Goal: Information Seeking & Learning: Learn about a topic

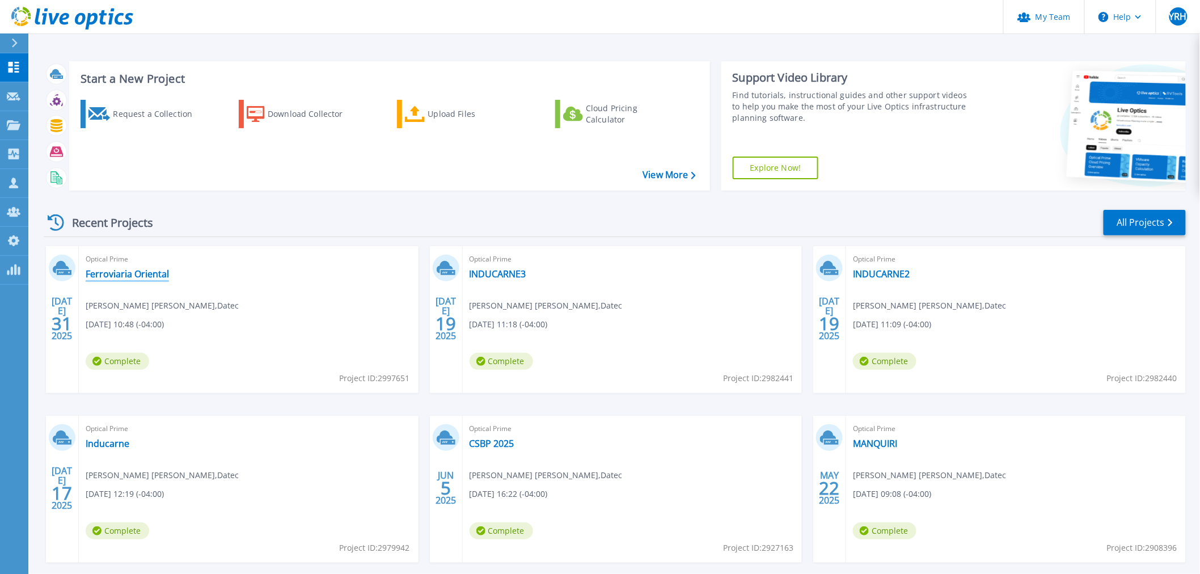
click at [149, 274] on link "Ferroviaria Oriental" at bounding box center [127, 273] width 83 height 11
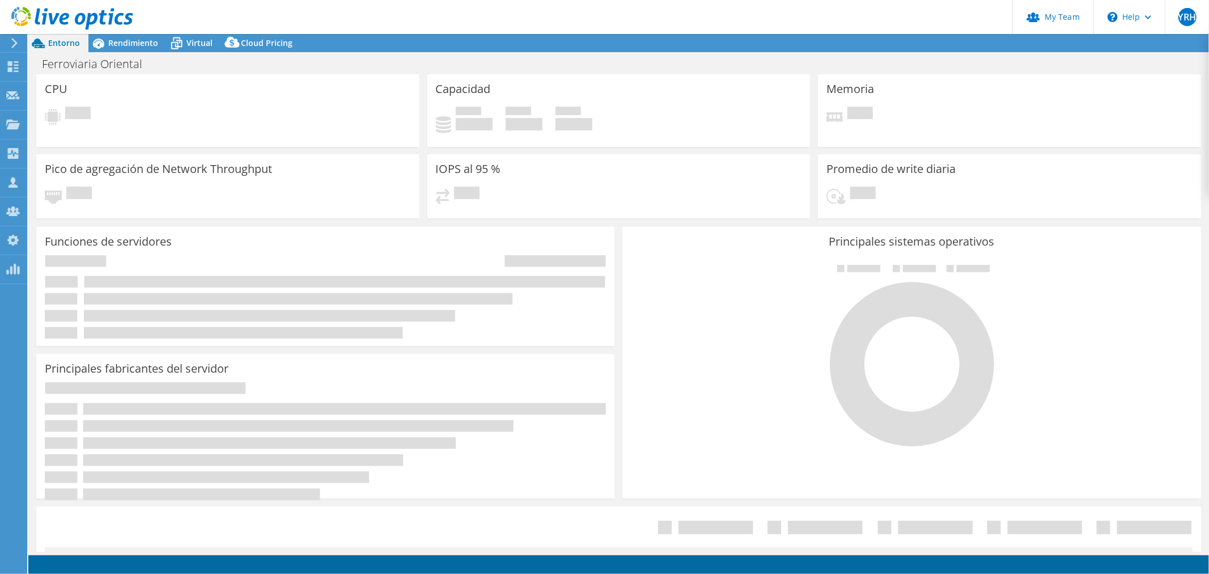
select select "USD"
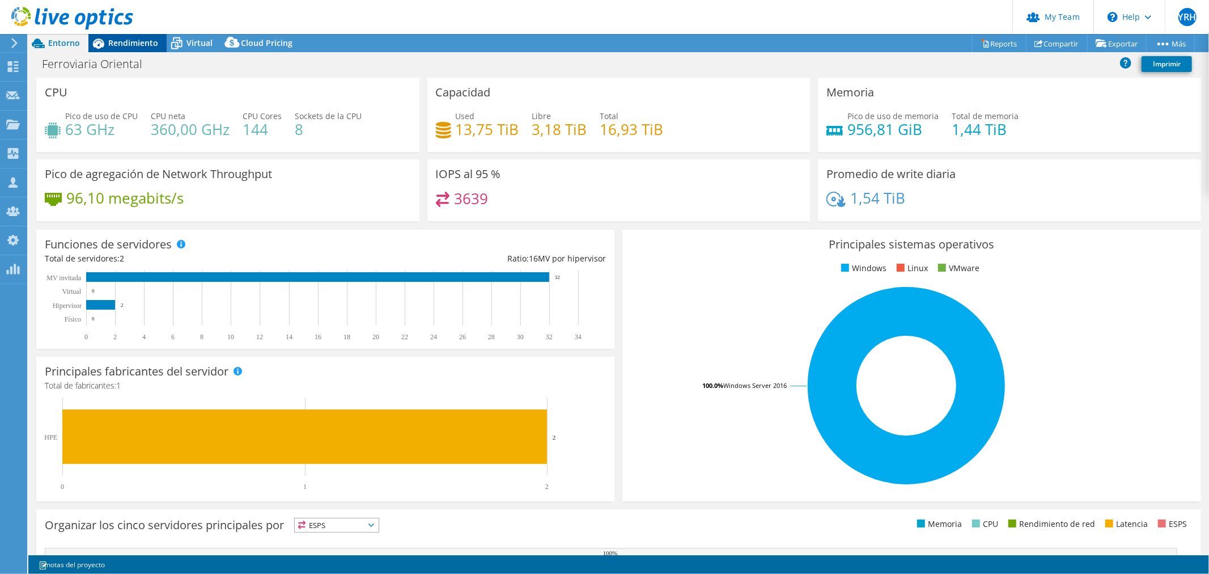
click at [130, 38] on span "Rendimiento" at bounding box center [133, 42] width 50 height 11
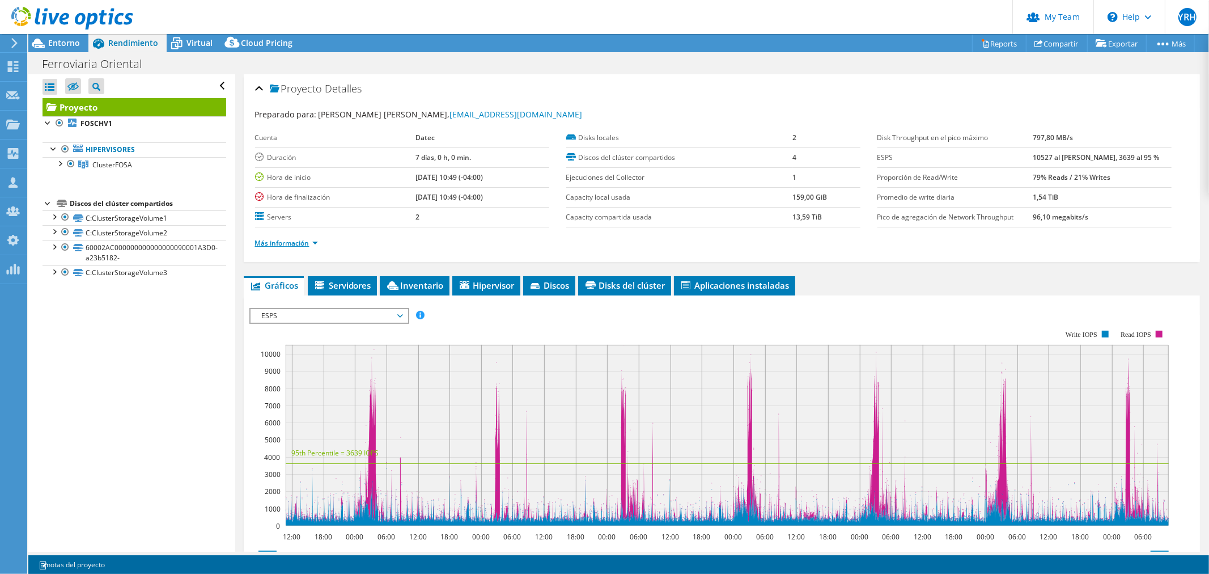
click at [278, 246] on link "Más información" at bounding box center [286, 243] width 63 height 10
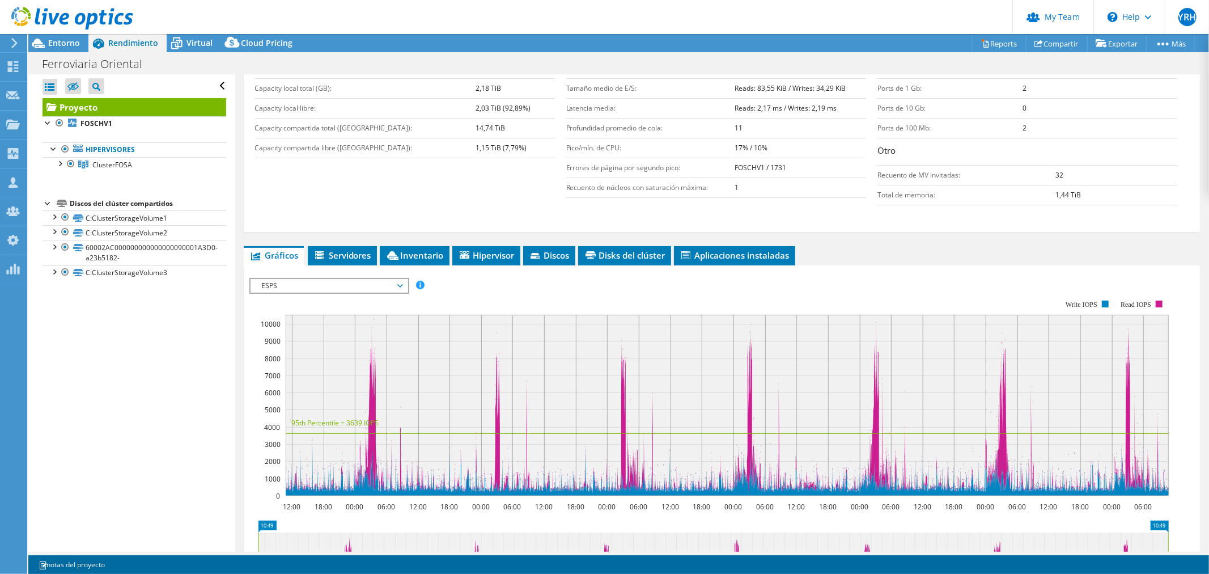
scroll to position [252, 0]
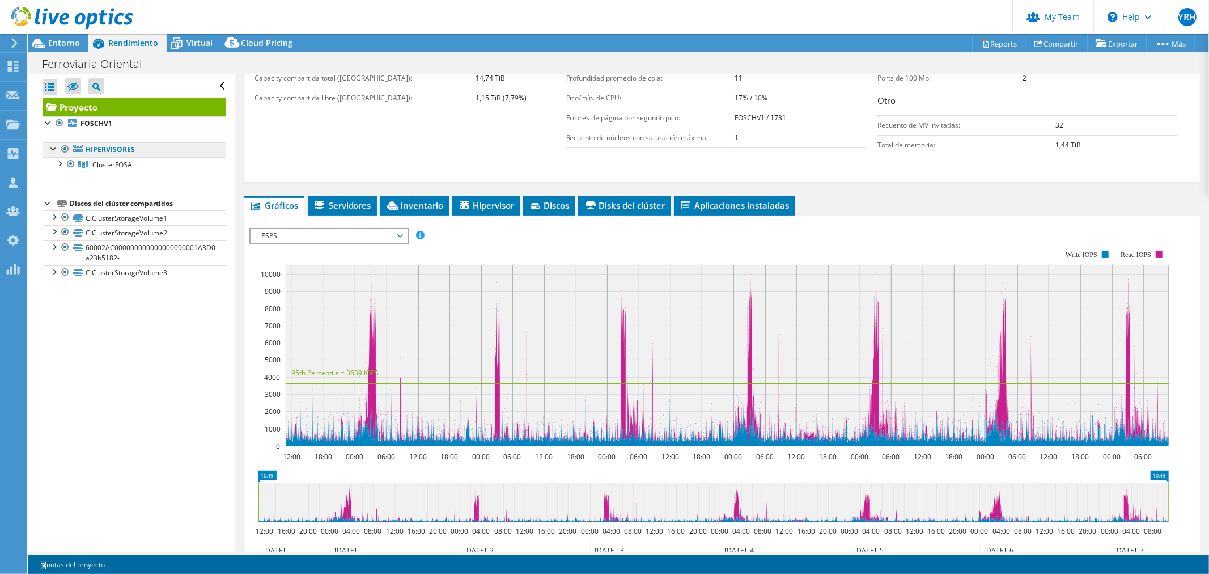
click at [115, 150] on link "Hipervisores" at bounding box center [135, 149] width 184 height 15
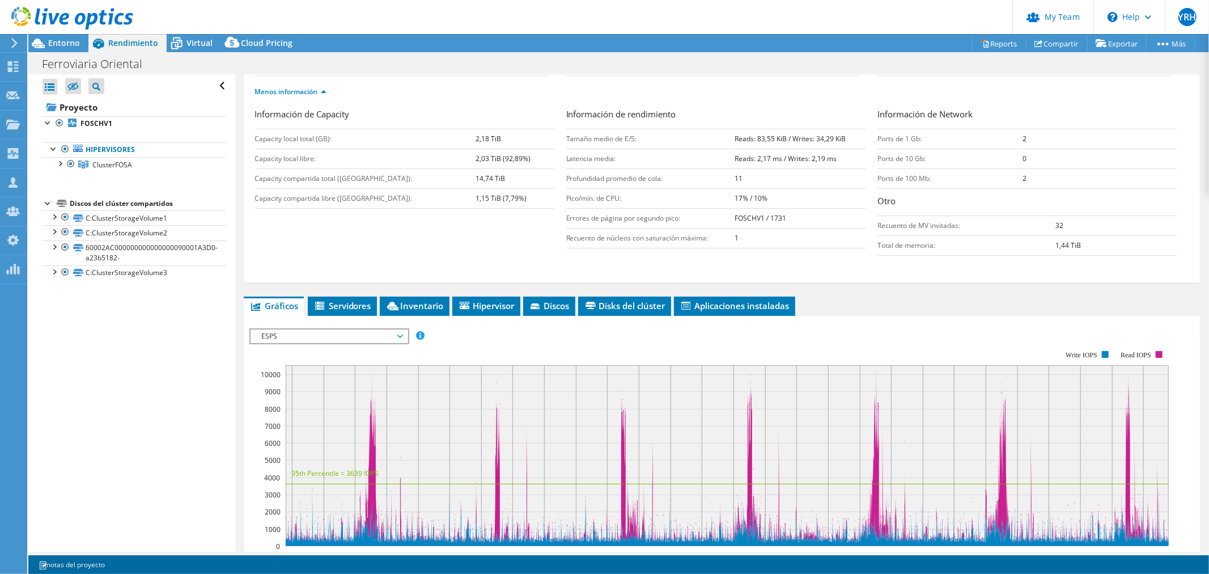
scroll to position [126, 0]
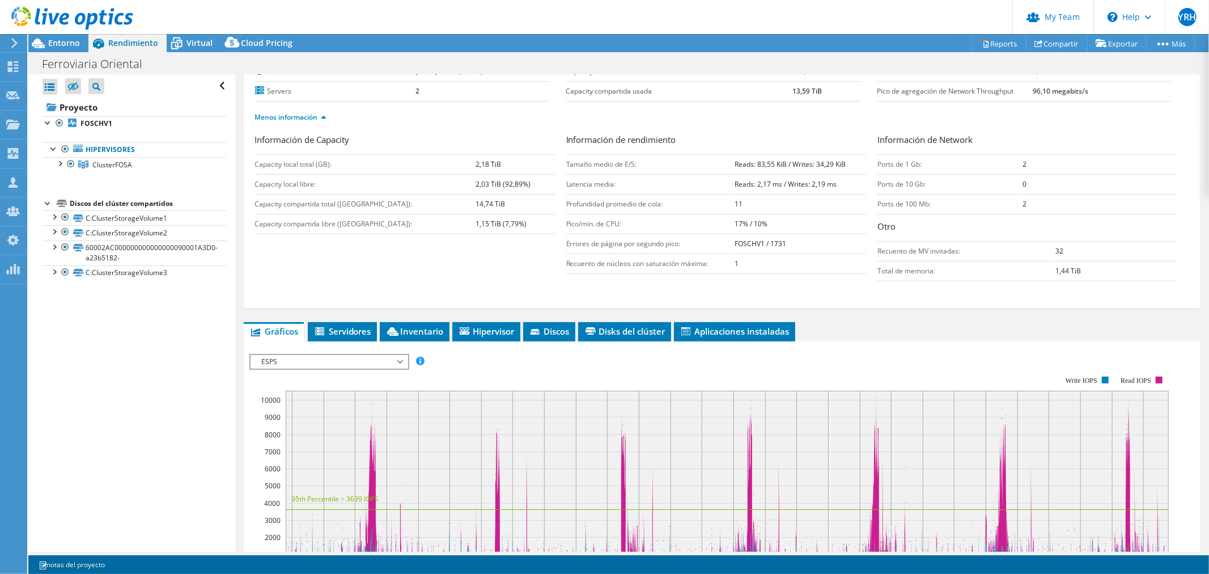
click at [356, 363] on span "ESPS" at bounding box center [329, 362] width 146 height 14
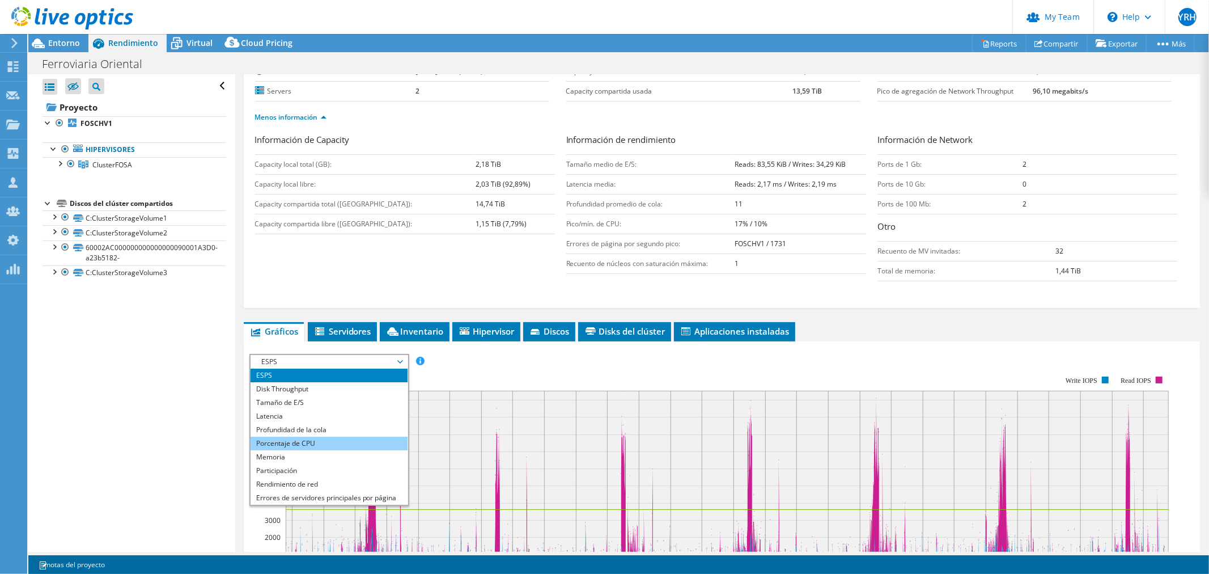
click at [321, 438] on li "Porcentaje de CPU" at bounding box center [329, 444] width 157 height 14
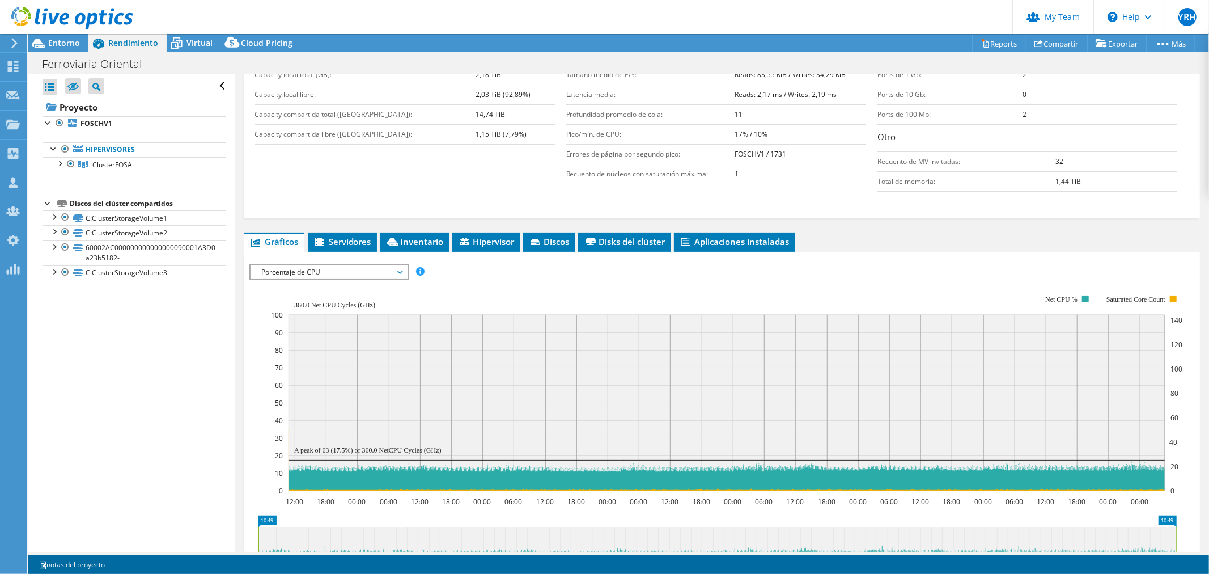
scroll to position [252, 0]
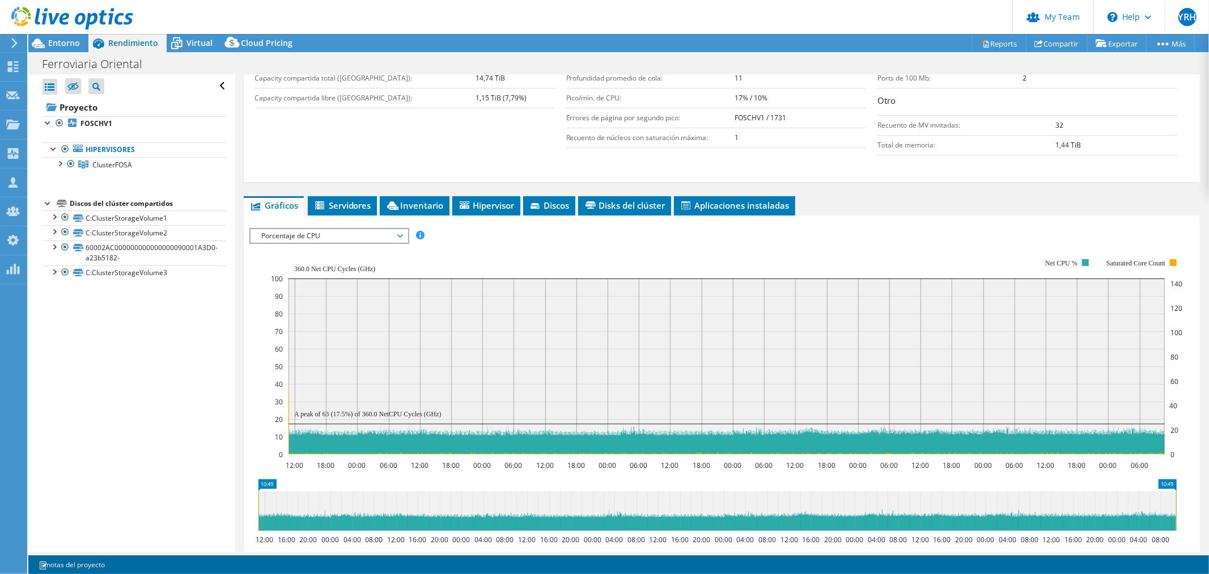
click at [331, 233] on span "Porcentaje de CPU" at bounding box center [329, 236] width 146 height 14
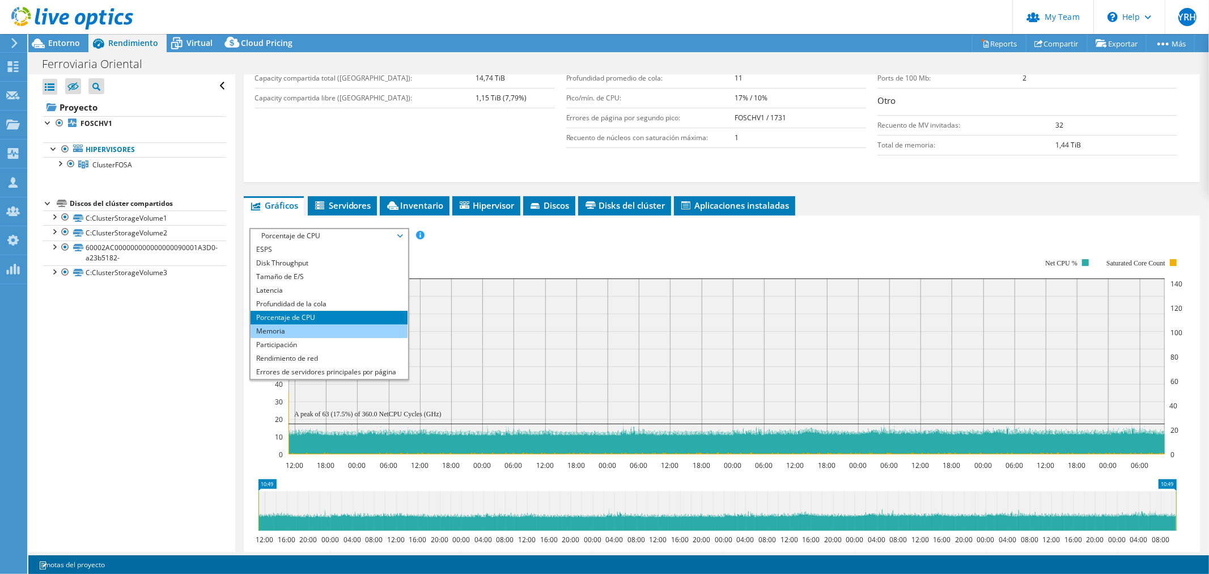
click at [292, 331] on li "Memoria" at bounding box center [329, 331] width 157 height 14
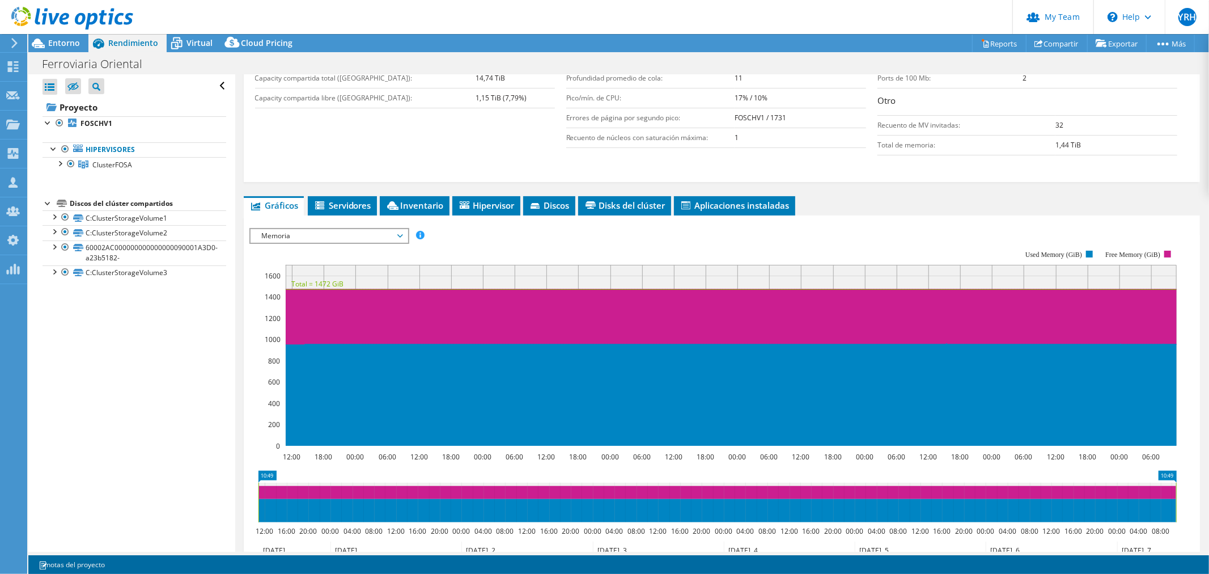
click at [358, 230] on span "Memoria" at bounding box center [329, 236] width 146 height 14
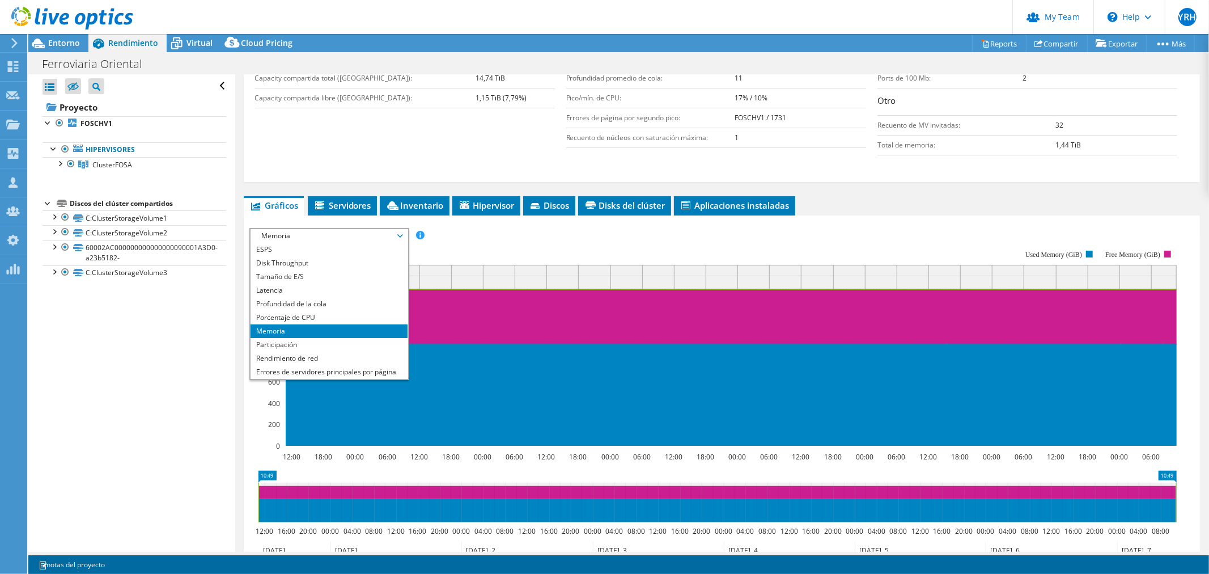
click at [326, 153] on div "Información de Capacity Capacity local total ([GEOGRAPHIC_DATA]): 2,18 TiB Capa…" at bounding box center [722, 84] width 934 height 154
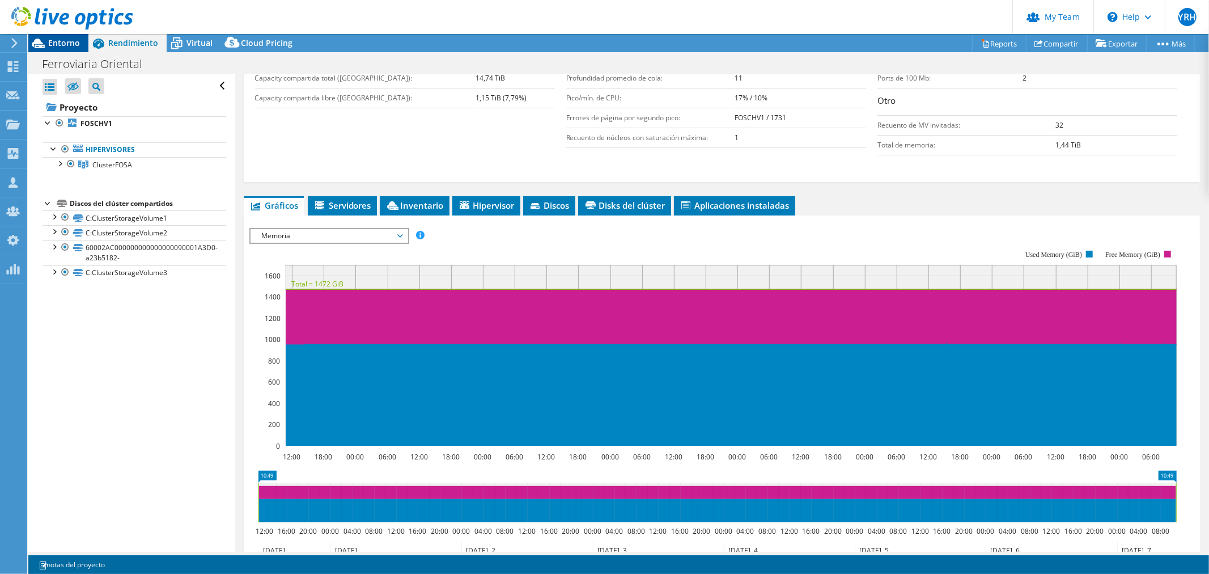
click at [70, 43] on span "Entorno" at bounding box center [64, 42] width 32 height 11
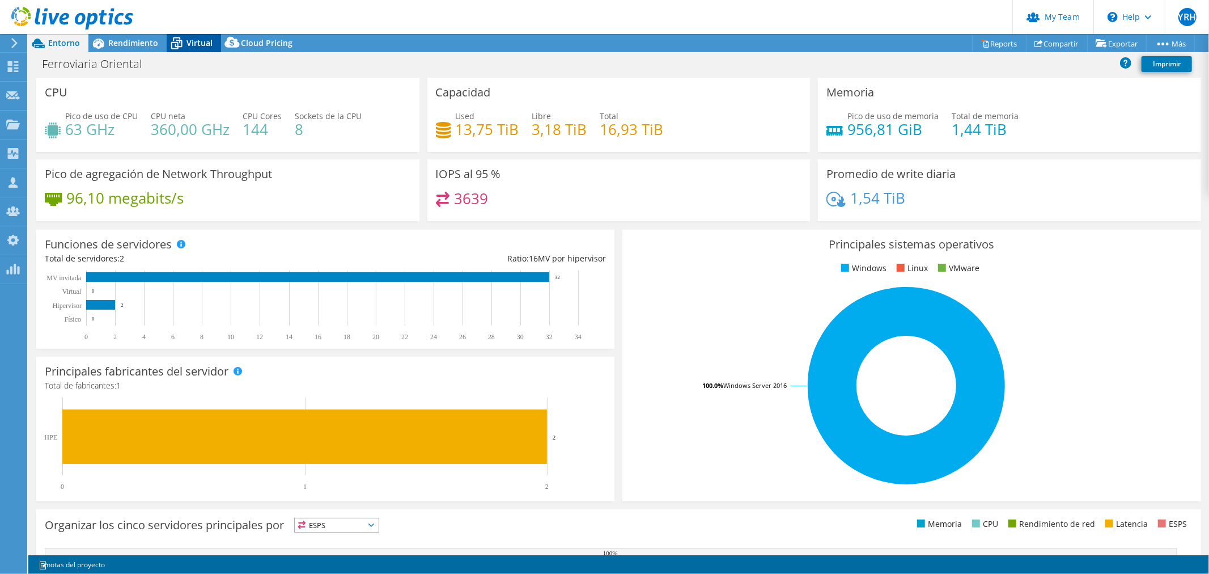
click at [188, 51] on div "Virtual" at bounding box center [194, 43] width 54 height 18
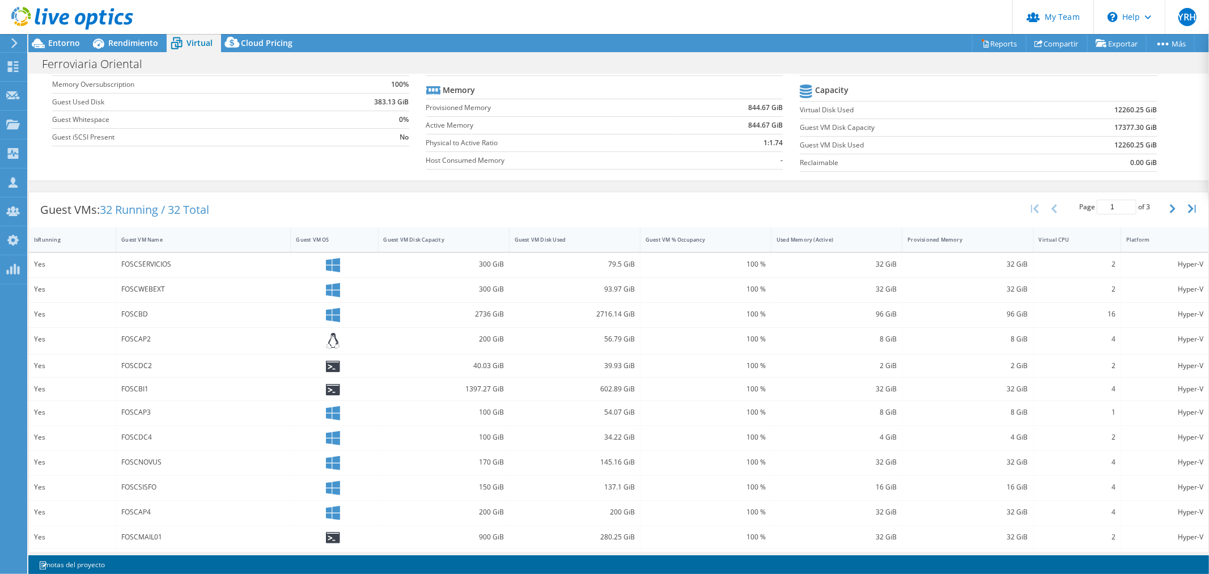
scroll to position [126, 0]
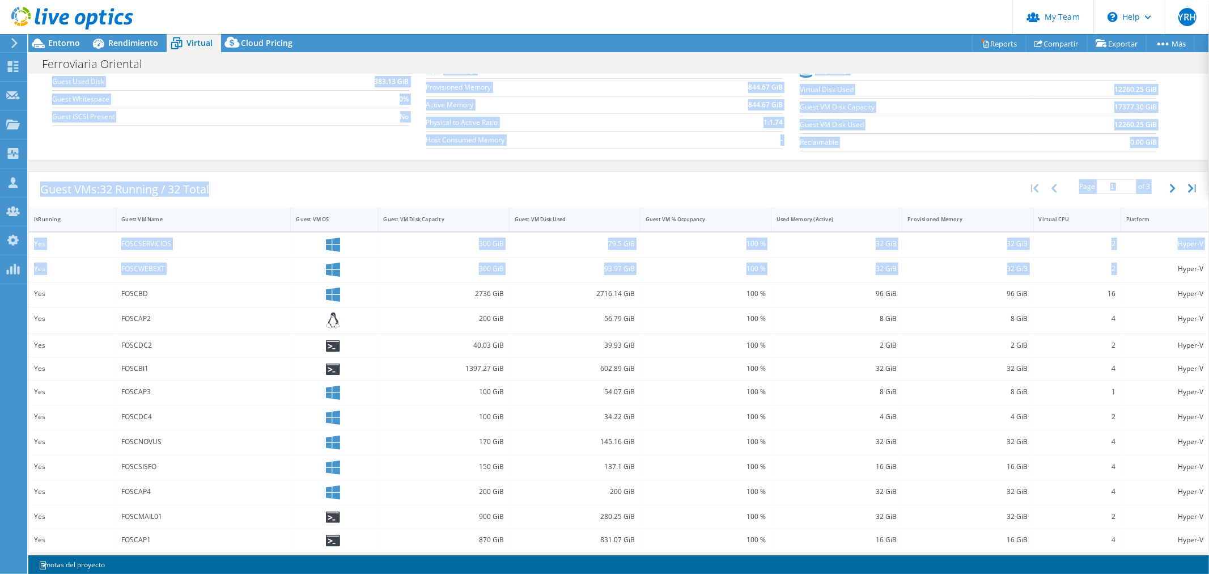
drag, startPoint x: 1194, startPoint y: 274, endPoint x: 1208, endPoint y: 274, distance: 13.6
click at [1208, 274] on div "CPU Pico de uso de CPU 63 GHz CPU [PERSON_NAME] 360,00 GHz CPU Cores 144 Socket…" at bounding box center [618, 312] width 1181 height 477
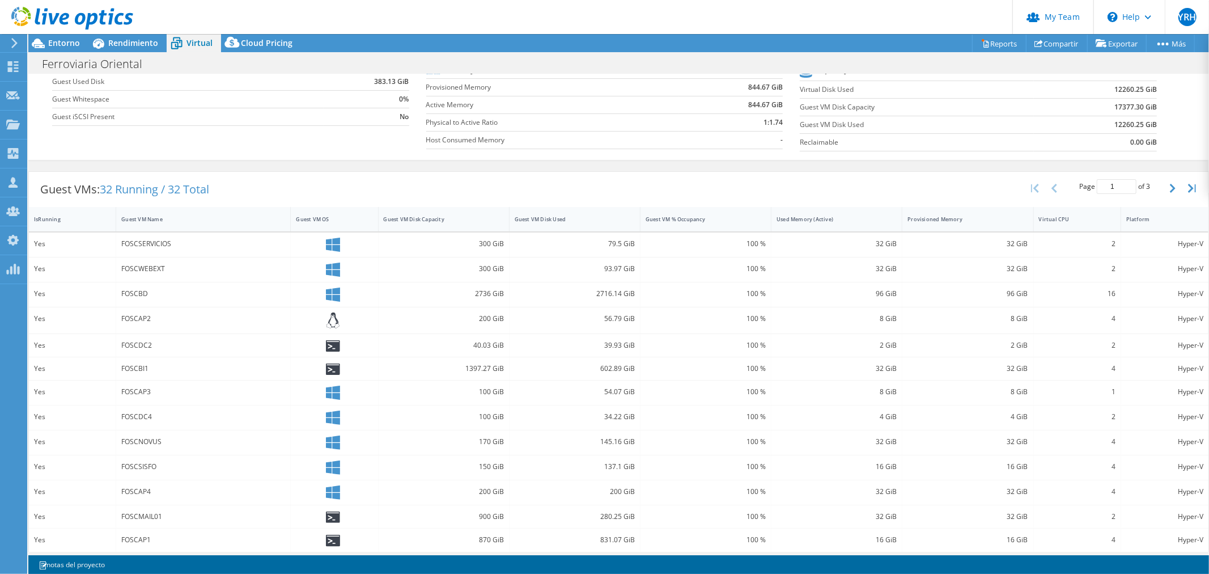
click at [1154, 319] on div "Hyper-V" at bounding box center [1165, 318] width 77 height 12
click at [1084, 245] on div "2" at bounding box center [1077, 244] width 77 height 12
click at [1095, 248] on div "2" at bounding box center [1077, 244] width 77 height 12
drag, startPoint x: 1102, startPoint y: 290, endPoint x: 1112, endPoint y: 291, distance: 10.3
click at [1112, 291] on div "16" at bounding box center [1077, 294] width 87 height 24
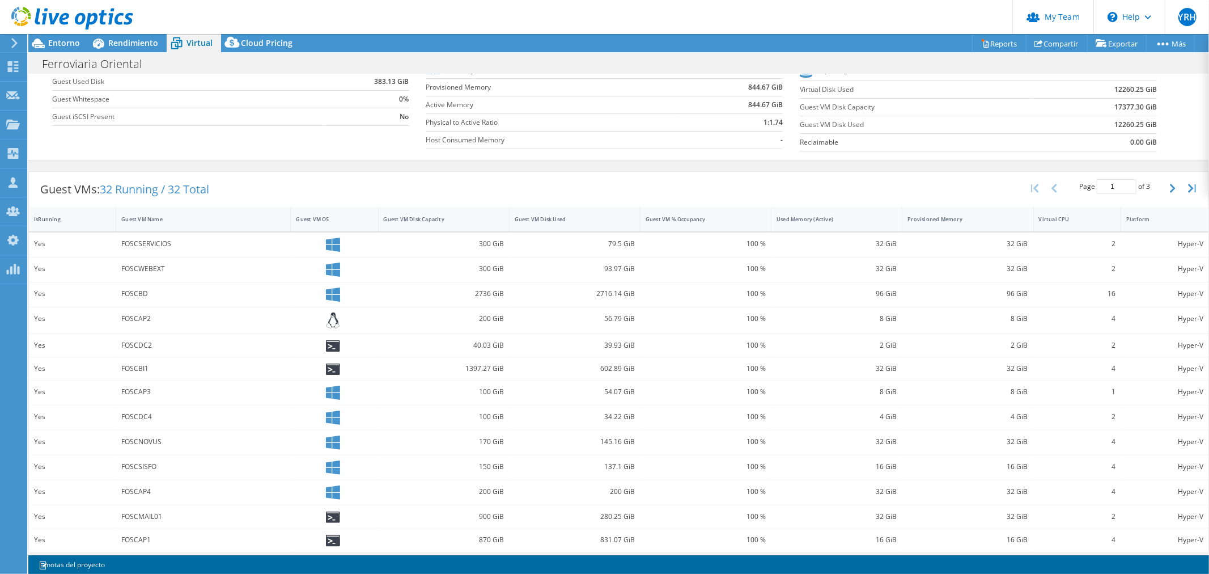
click at [1143, 292] on div "Hyper-V" at bounding box center [1165, 293] width 77 height 12
drag, startPoint x: 1190, startPoint y: 293, endPoint x: 61, endPoint y: 298, distance: 1128.9
click at [61, 298] on div "Yes FOSCBD 2736 GiB 2716.14 GiB 100 % 96 GiB 96 GiB 16 Hyper-V" at bounding box center [619, 294] width 1180 height 24
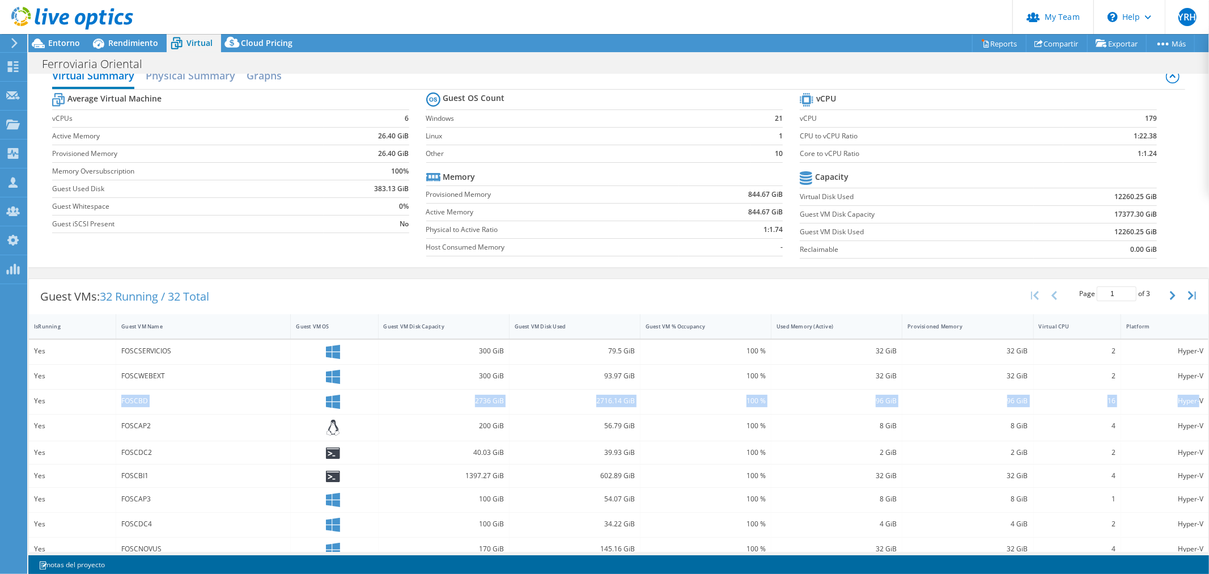
scroll to position [0, 0]
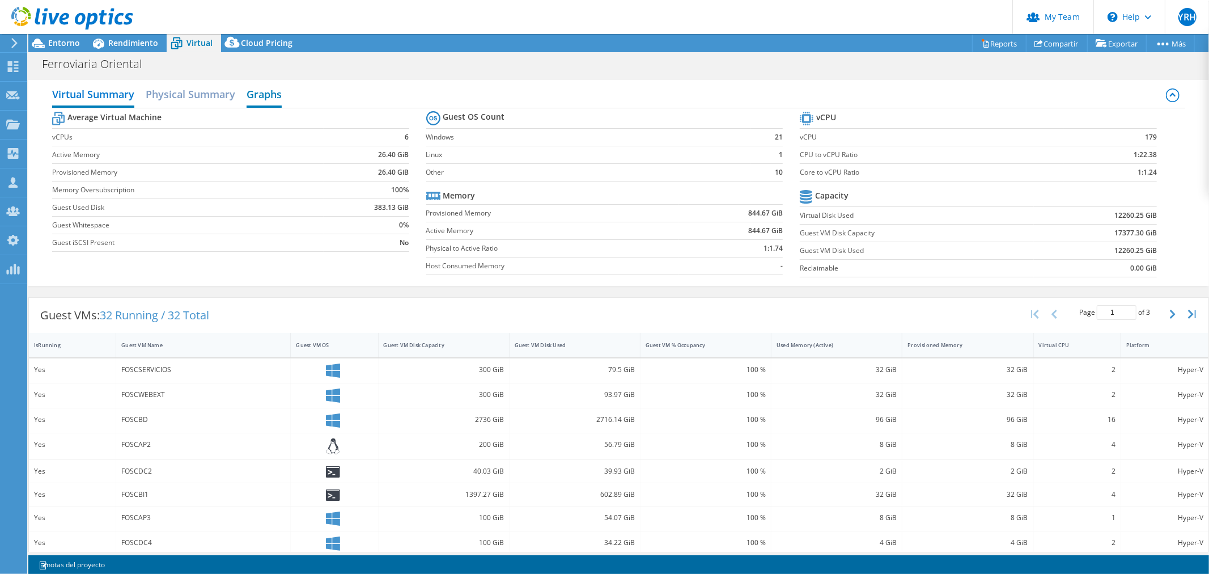
click at [258, 99] on h2 "Graphs" at bounding box center [264, 95] width 35 height 25
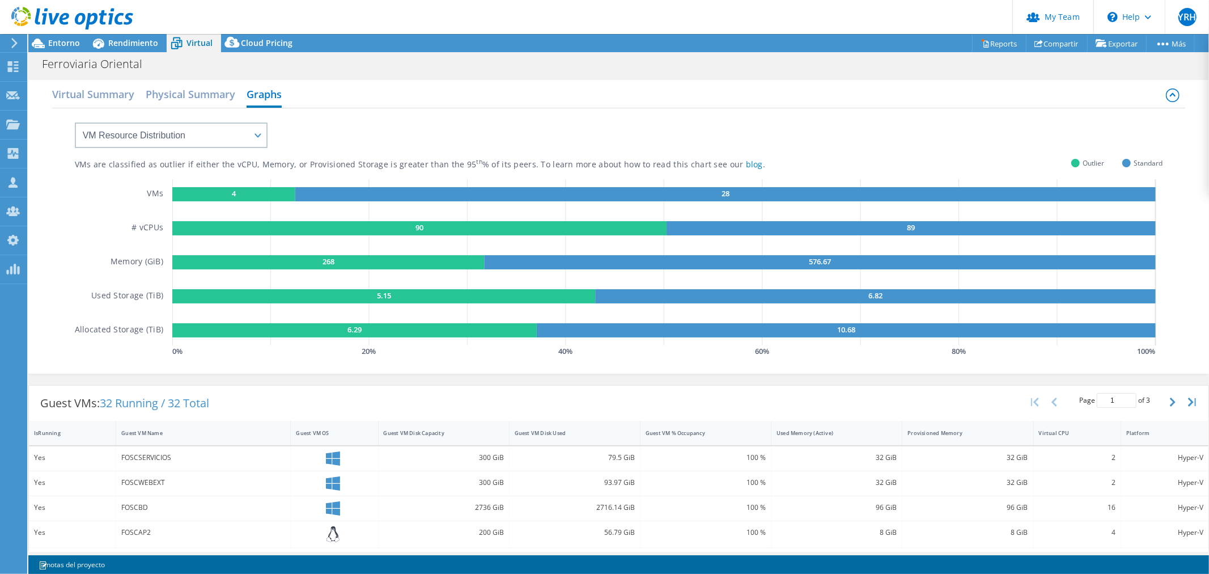
click at [129, 116] on div "VM Resource Distribution Provisioning Contrast Over Provisioning" at bounding box center [159, 128] width 215 height 40
drag, startPoint x: 142, startPoint y: 127, endPoint x: 153, endPoint y: 146, distance: 22.4
click at [142, 127] on select "VM Resource Distribution Provisioning Contrast Over Provisioning" at bounding box center [171, 135] width 193 height 26
select select "Over Provisioning"
click at [75, 122] on select "VM Resource Distribution Provisioning Contrast Over Provisioning" at bounding box center [171, 135] width 193 height 26
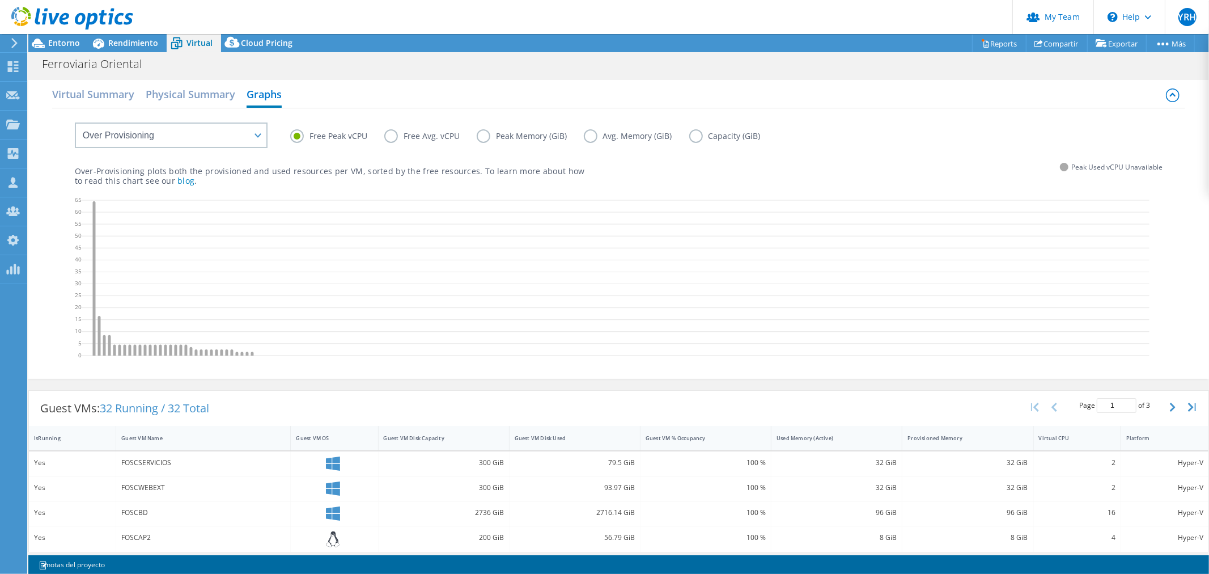
click at [454, 127] on div "Free Peak vCPU Free Avg. vCPU Peak Memory (GiB) Avg. Memory (GiB) Capacity (GiB)" at bounding box center [619, 127] width 1089 height 39
click at [428, 139] on label "Free Avg. vCPU" at bounding box center [430, 136] width 92 height 14
click at [0, 0] on input "Free Avg. vCPU" at bounding box center [0, 0] width 0 height 0
click at [549, 138] on label "Peak Memory (GiB)" at bounding box center [530, 136] width 107 height 14
click at [0, 0] on input "Peak Memory (GiB)" at bounding box center [0, 0] width 0 height 0
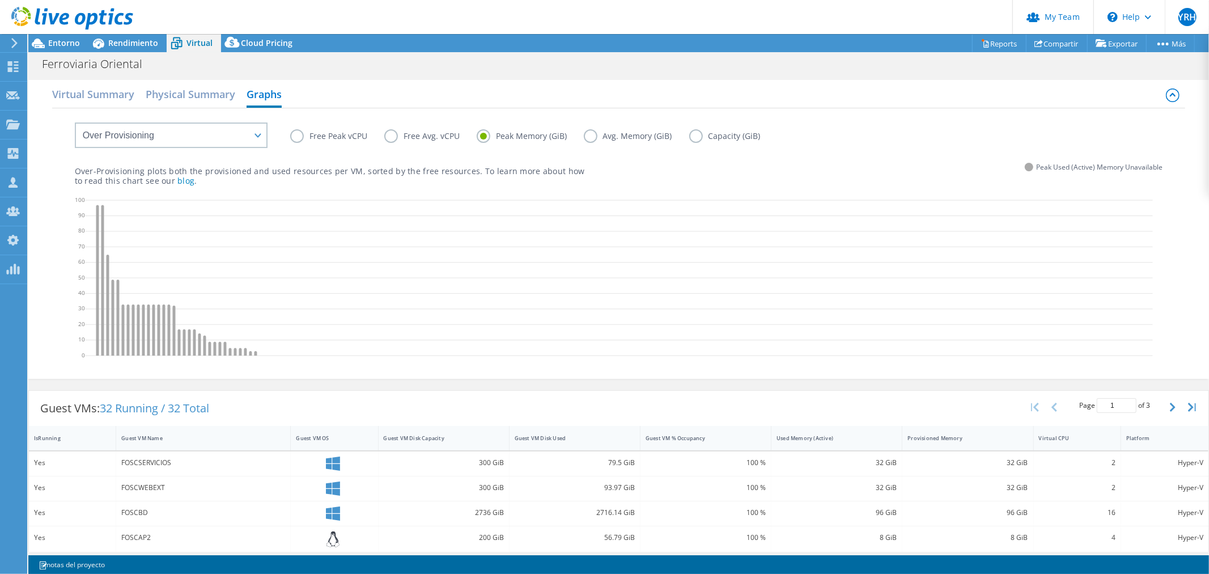
click at [1036, 168] on span "Peak Used (Active) Memory Unavailable" at bounding box center [1099, 166] width 126 height 13
click at [1036, 160] on span "Peak Used (Active) Memory Unavailable" at bounding box center [1099, 166] width 126 height 13
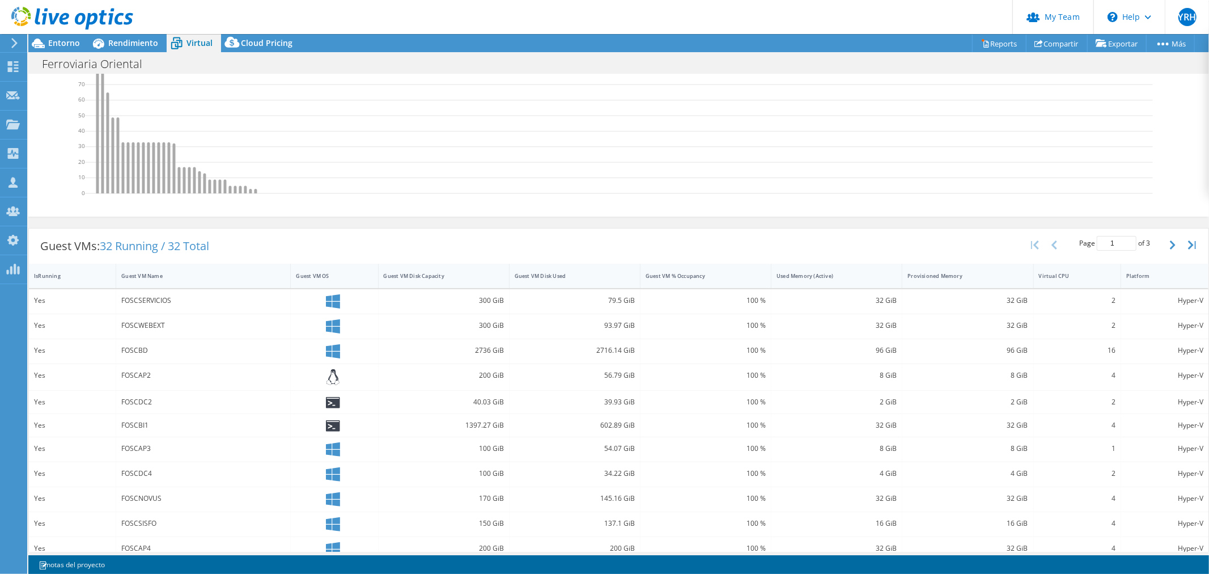
scroll to position [274, 0]
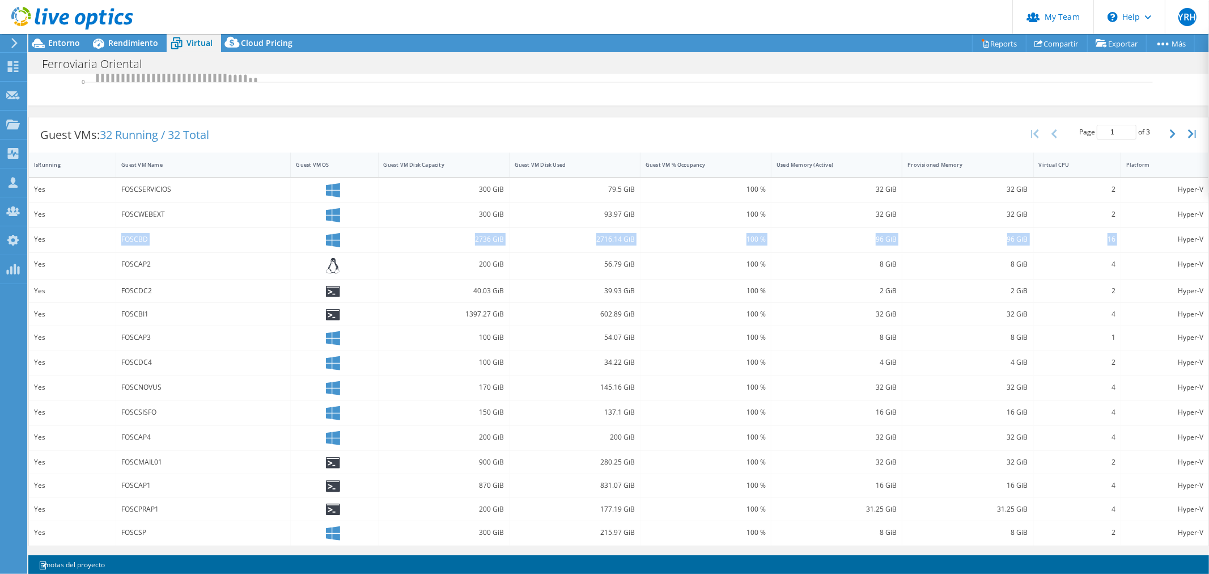
drag, startPoint x: 1119, startPoint y: 236, endPoint x: 114, endPoint y: 239, distance: 1004.7
click at [114, 239] on div "Yes FOSCBD 2736 GiB 2716.14 GiB 100 % 96 GiB 96 GiB 16 Hyper-V" at bounding box center [619, 240] width 1180 height 24
click at [1165, 134] on button "button" at bounding box center [1174, 134] width 19 height 22
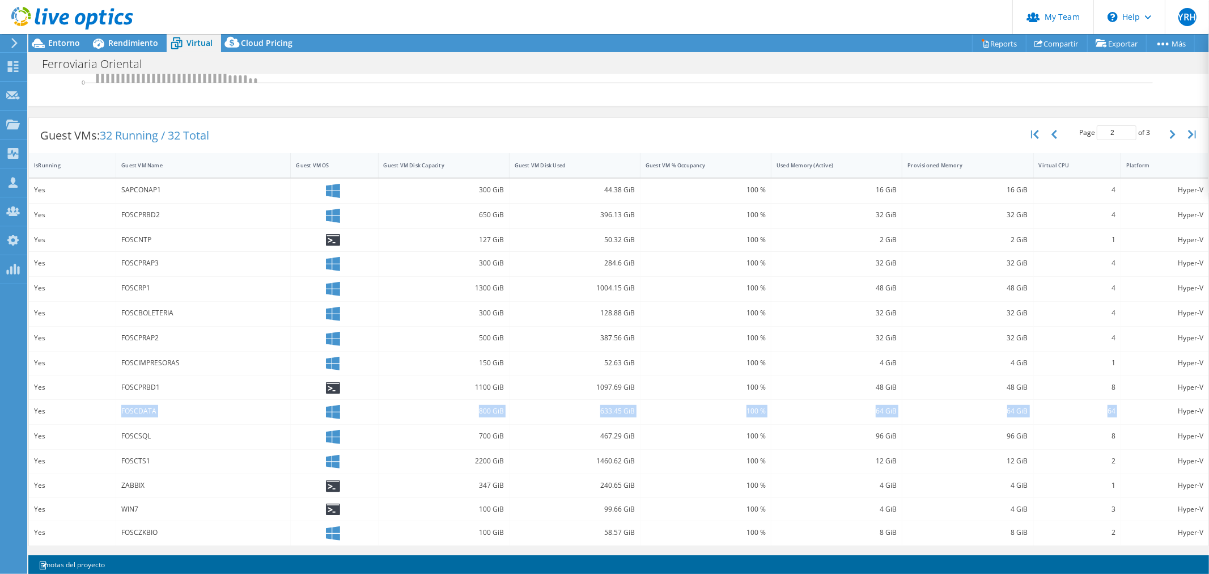
drag, startPoint x: 1118, startPoint y: 411, endPoint x: 108, endPoint y: 409, distance: 1009.8
click at [108, 409] on div "Yes FOSCDATA 800 GiB 633.45 GiB 100 % 64 GiB 64 GiB 64 Hyper-V" at bounding box center [619, 412] width 1180 height 24
click at [1170, 134] on icon "button" at bounding box center [1173, 134] width 6 height 9
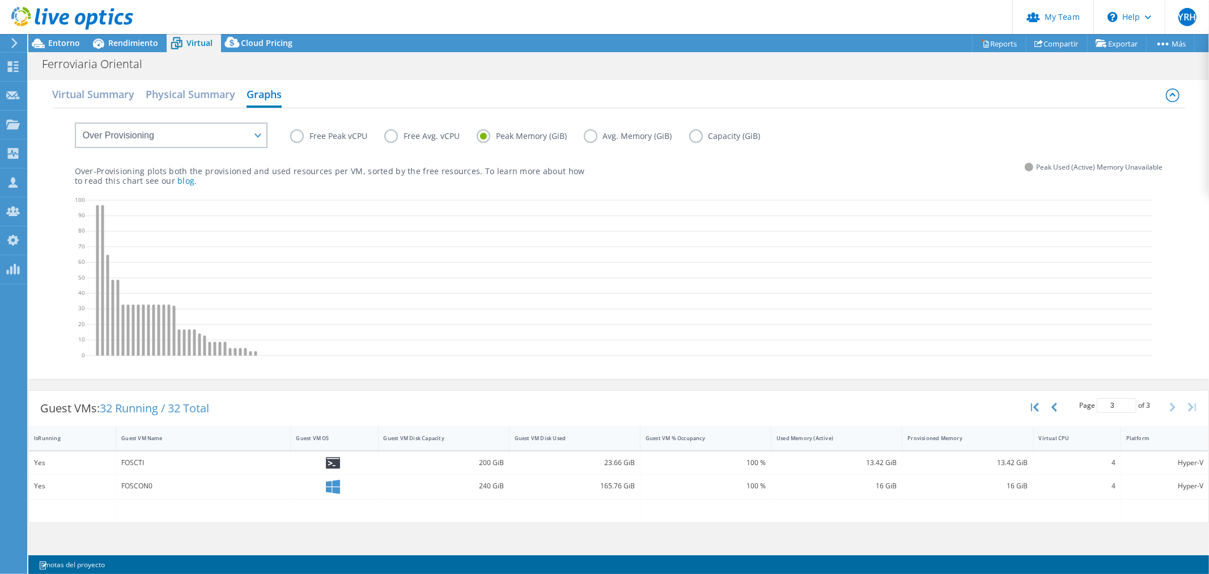
scroll to position [0, 0]
click at [1053, 405] on icon "button" at bounding box center [1055, 407] width 6 height 9
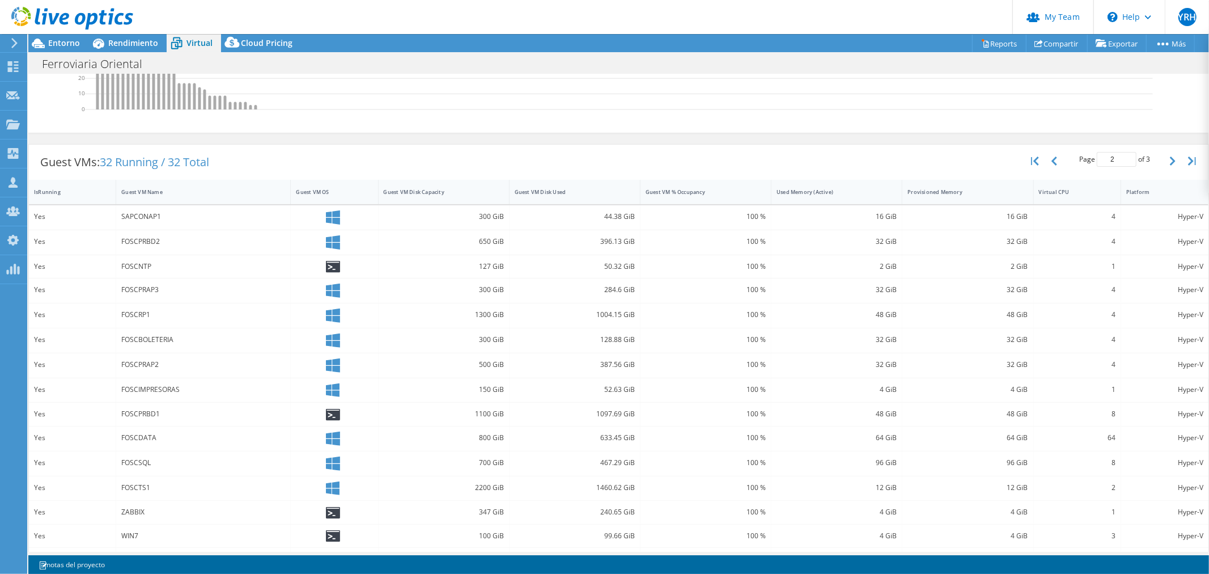
scroll to position [273, 0]
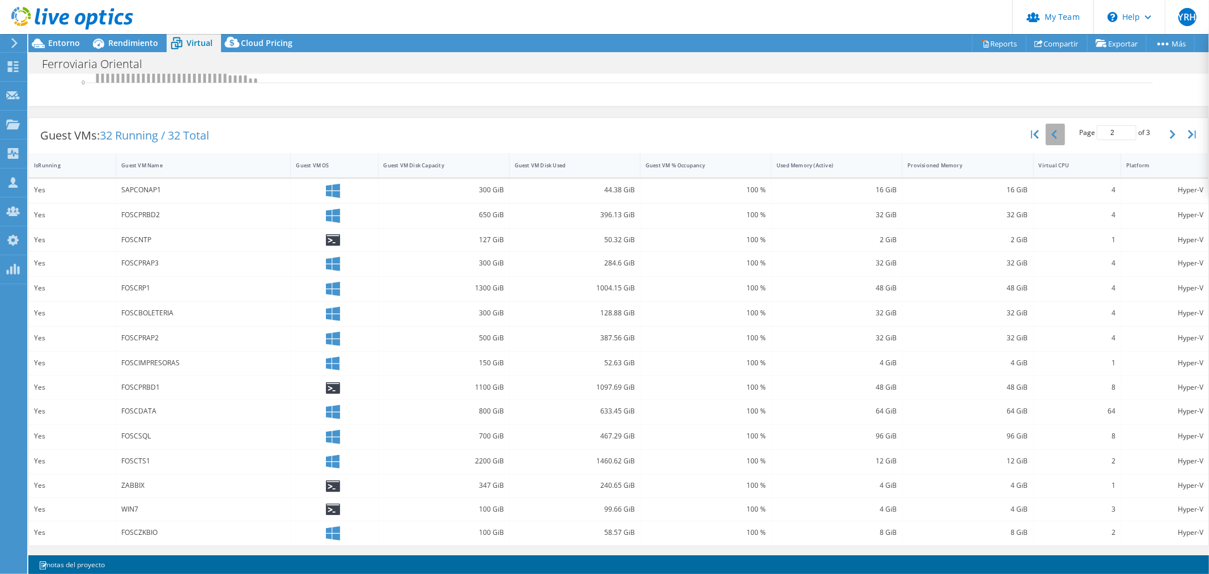
click at [1052, 129] on button "button" at bounding box center [1055, 135] width 19 height 22
type input "1"
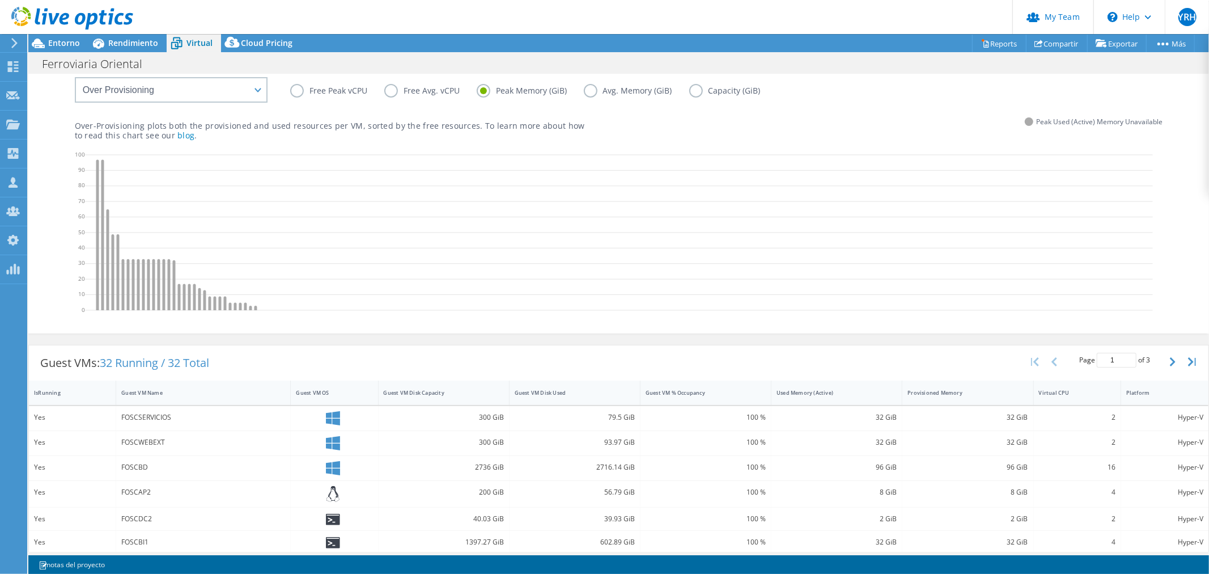
scroll to position [0, 0]
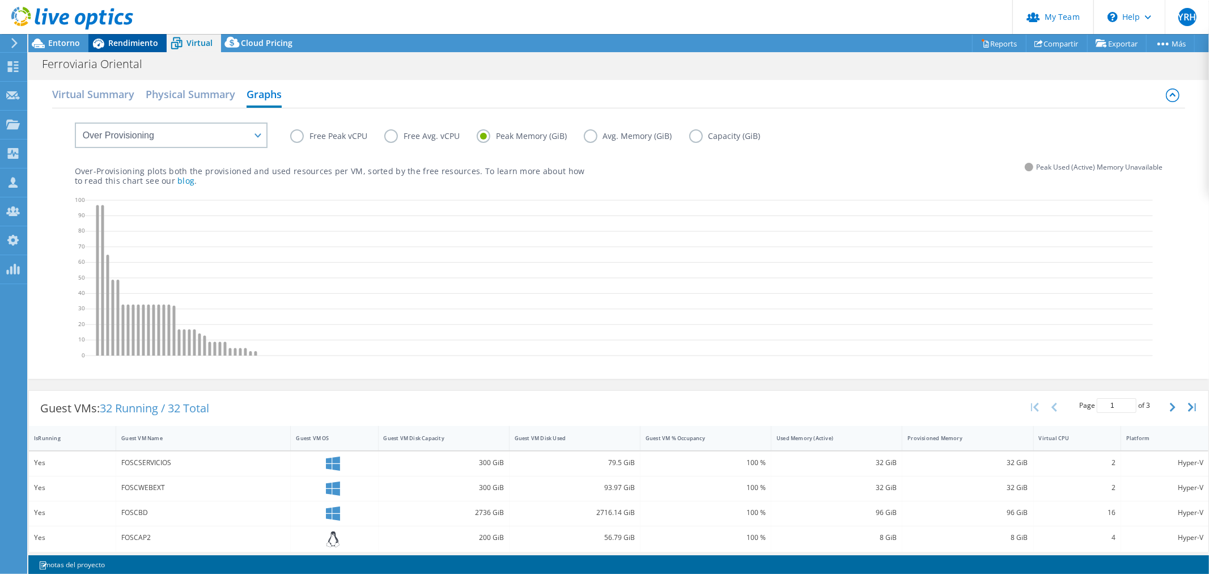
click at [111, 48] on span "Rendimiento" at bounding box center [133, 42] width 50 height 11
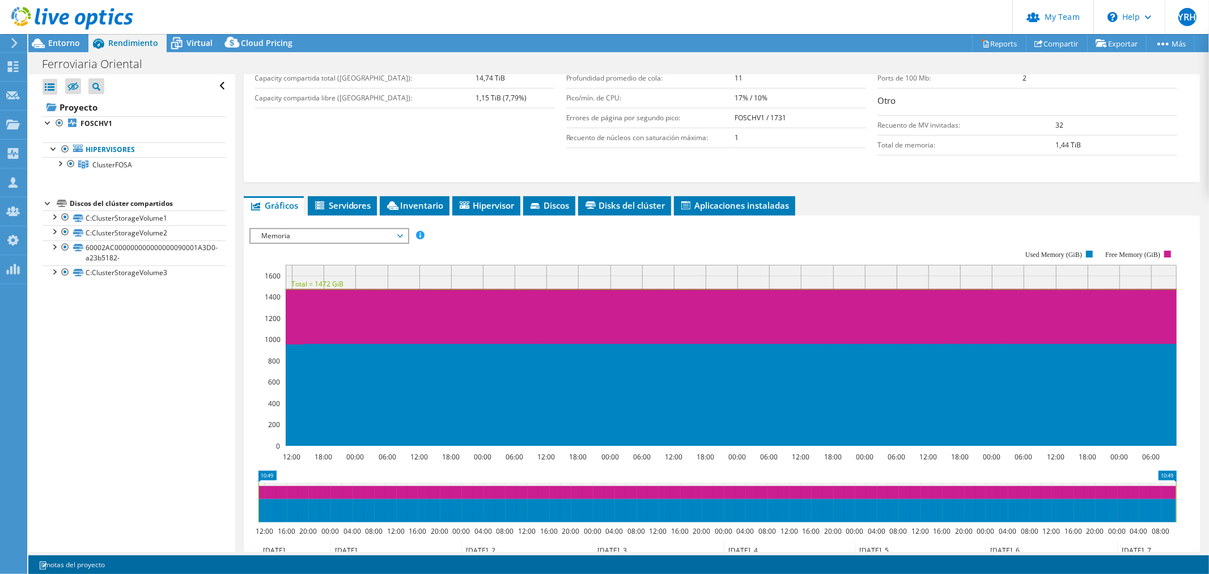
click at [344, 229] on span "Memoria" at bounding box center [329, 236] width 146 height 14
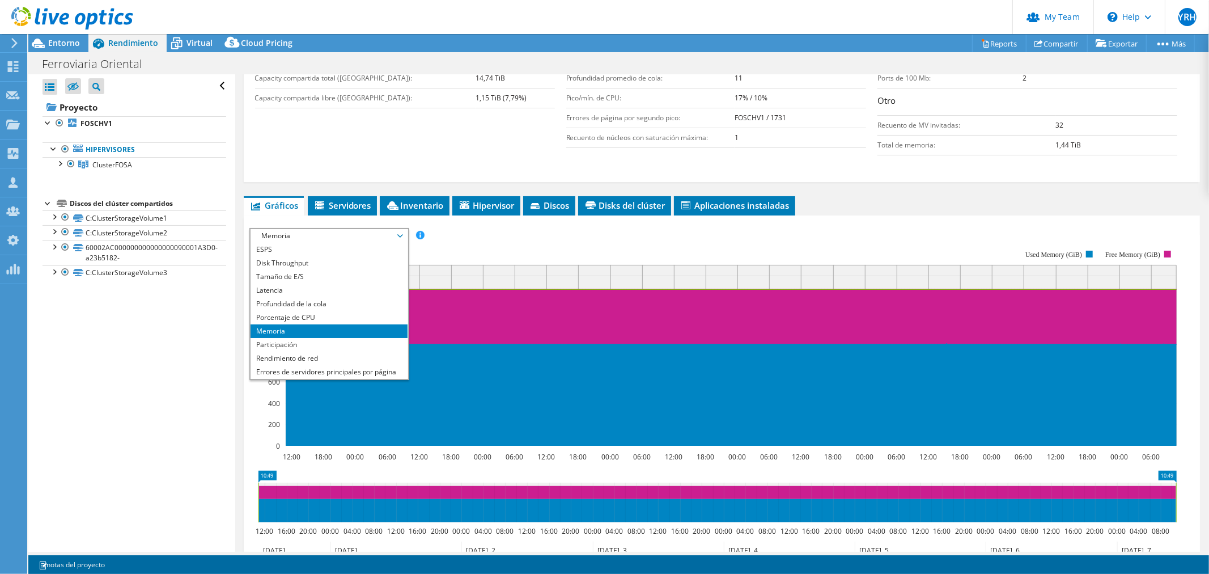
click at [341, 151] on div "Información de Capacity Capacity local total ([GEOGRAPHIC_DATA]): 2,18 TiB Capa…" at bounding box center [722, 84] width 934 height 154
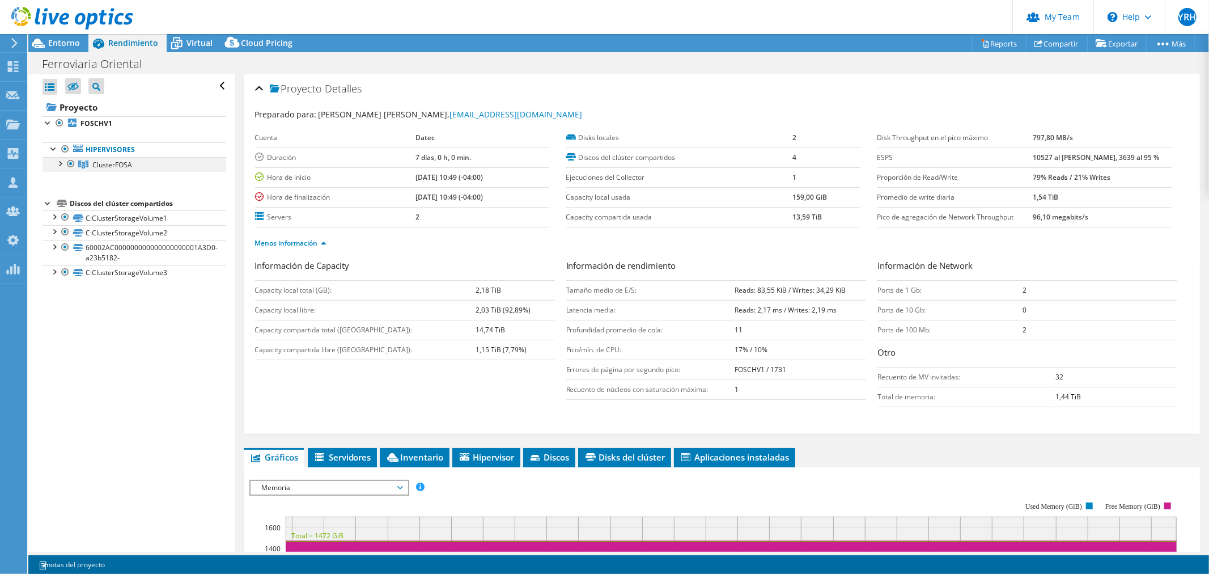
click at [59, 162] on div at bounding box center [59, 162] width 11 height 11
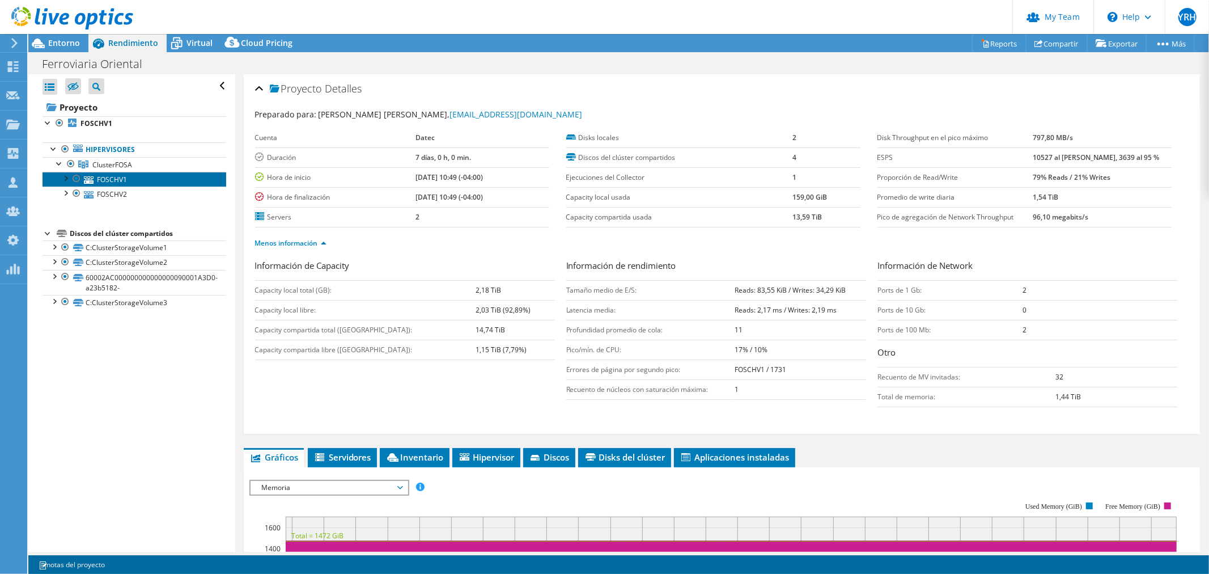
click at [108, 178] on link "FOSCHV1" at bounding box center [135, 179] width 184 height 15
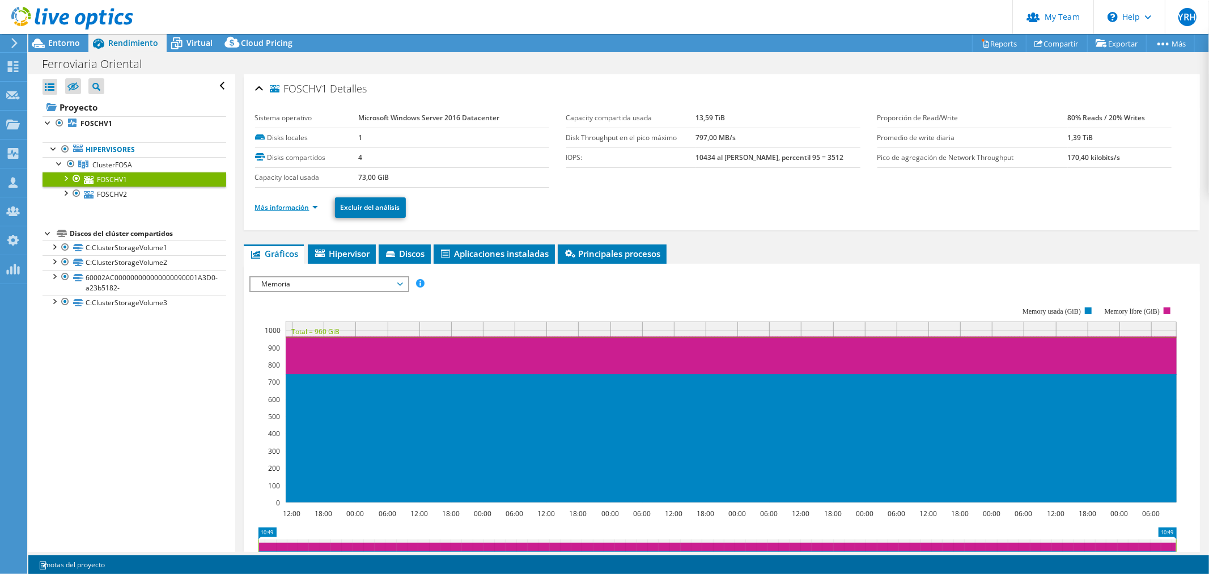
click at [311, 204] on link "Más información" at bounding box center [286, 207] width 63 height 10
